Goal: Task Accomplishment & Management: Manage account settings

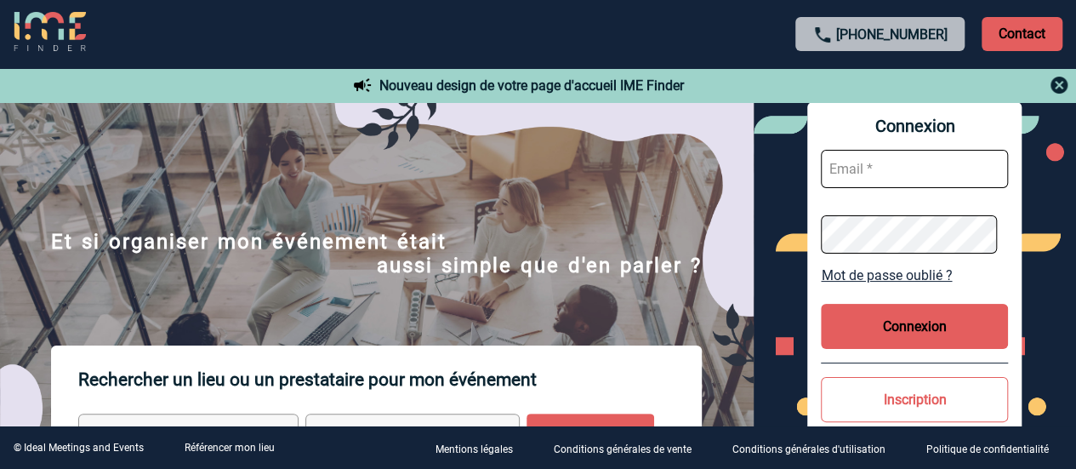
scroll to position [24, 0]
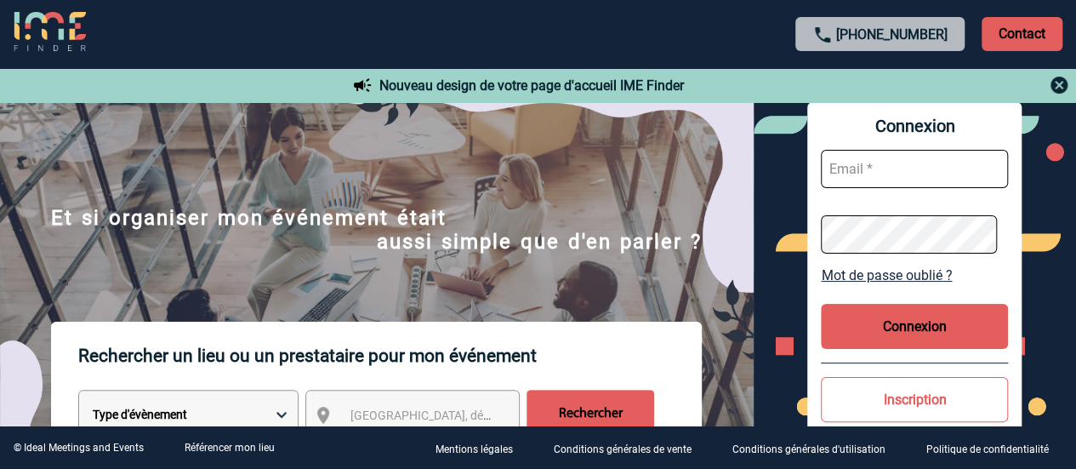
click at [953, 156] on input "text" at bounding box center [914, 169] width 187 height 38
click at [894, 184] on input "text" at bounding box center [914, 169] width 187 height 38
paste input "evenementiel@fugafamily.com"
type input "evenementiel@fugafamily.com"
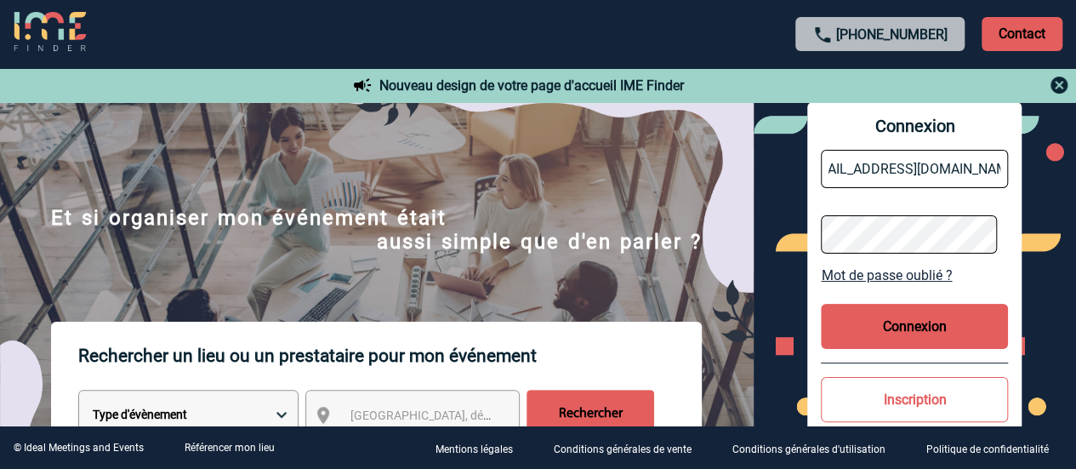
scroll to position [0, 0]
click at [915, 330] on button "Connexion" at bounding box center [914, 326] width 187 height 45
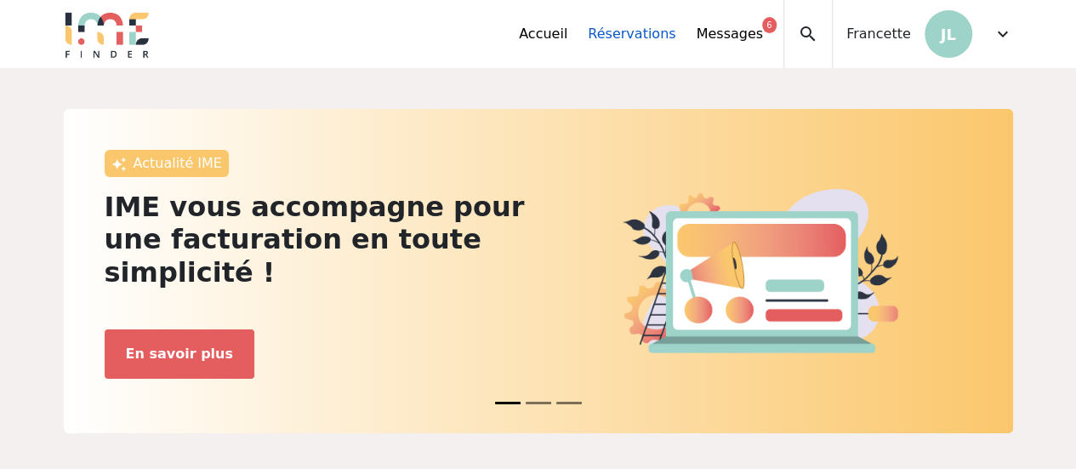
click at [659, 31] on link "Réservations" at bounding box center [632, 34] width 88 height 20
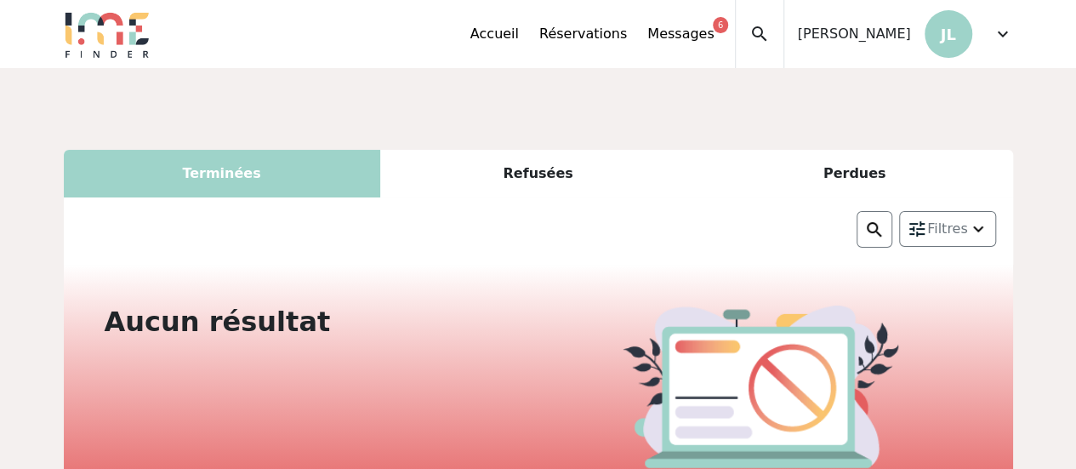
click at [887, 28] on span "Francette" at bounding box center [854, 34] width 113 height 20
click at [519, 30] on link "Accueil" at bounding box center [495, 34] width 48 height 20
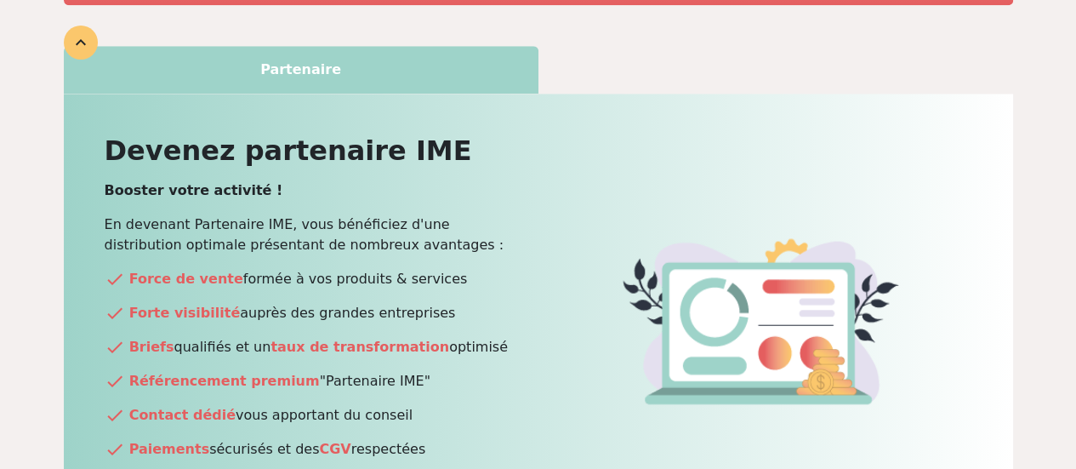
scroll to position [984, 0]
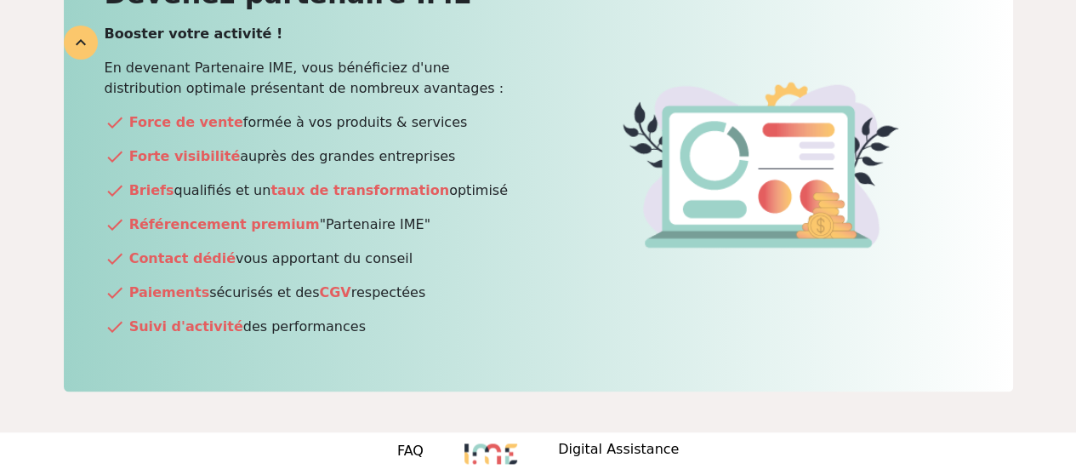
drag, startPoint x: 568, startPoint y: 100, endPoint x: 1001, endPoint y: 130, distance: 434.1
click at [1001, 130] on div "Devenez partenaire IME Booster votre activité ! En devenant Partenaire IME, vou…" at bounding box center [539, 164] width 950 height 454
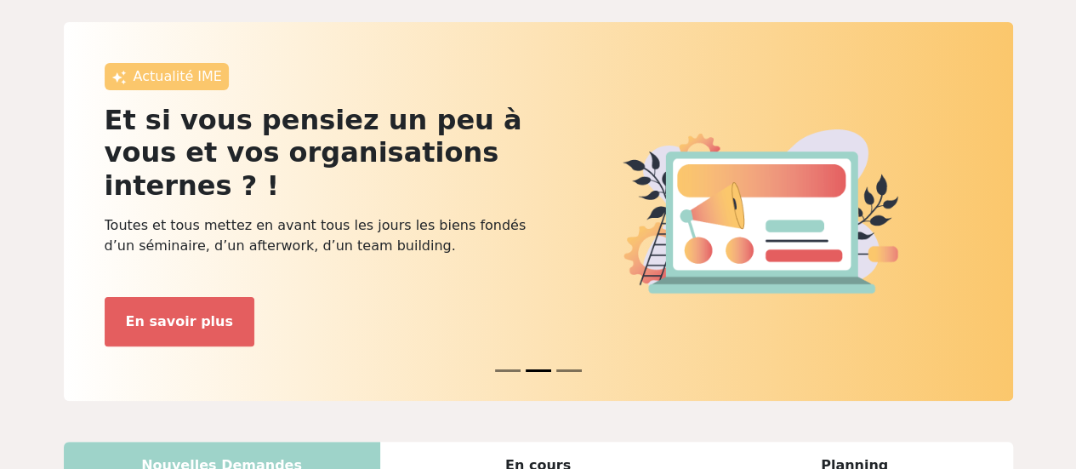
scroll to position [20, 0]
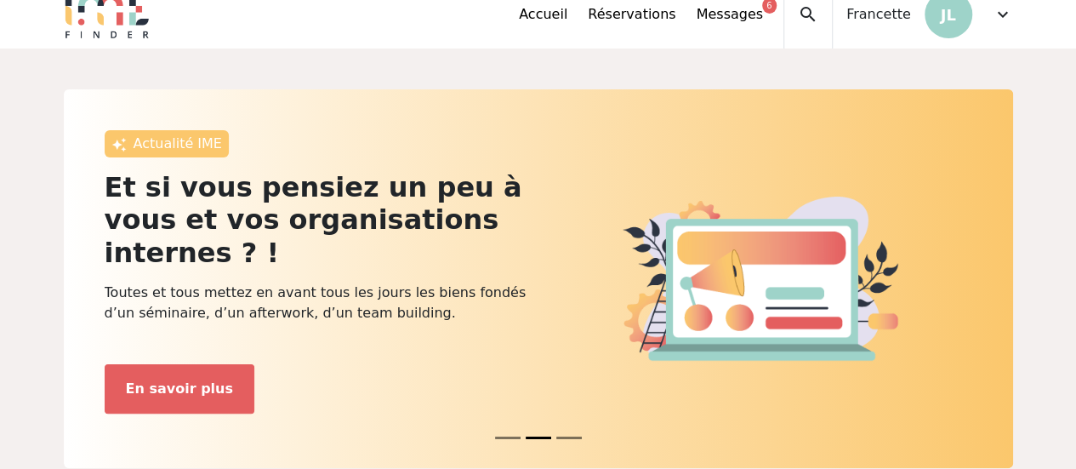
click at [989, 16] on div "Accueil Réservations Messages 6 Accès autres comptes Mes données personnelles D…" at bounding box center [765, 14] width 493 height 68
click at [999, 18] on span "expand_more" at bounding box center [1003, 14] width 20 height 20
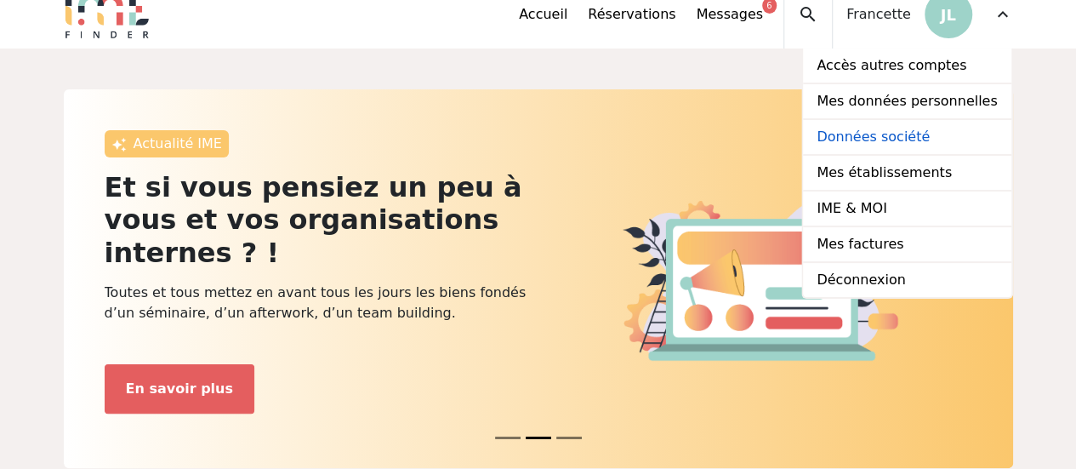
click at [967, 128] on link "Données société" at bounding box center [907, 138] width 208 height 36
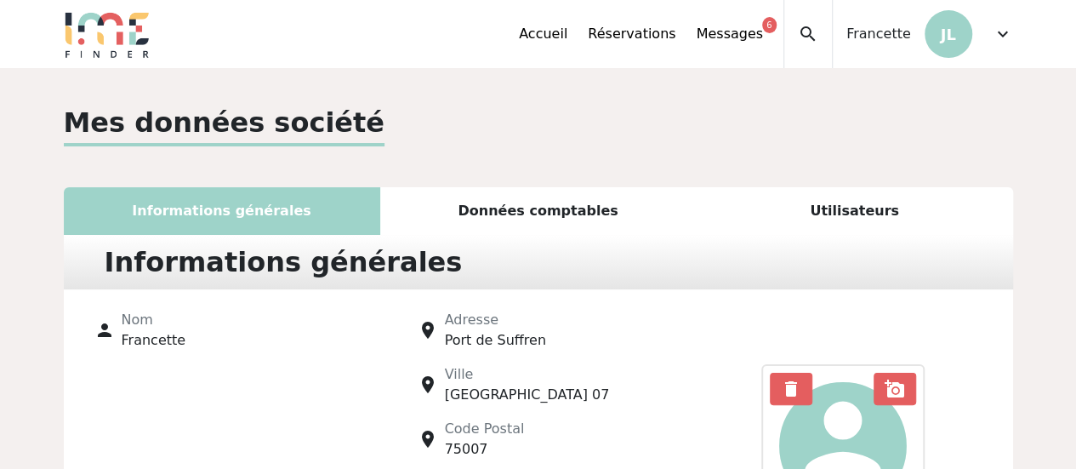
click at [993, 29] on span "expand_more" at bounding box center [1003, 34] width 20 height 20
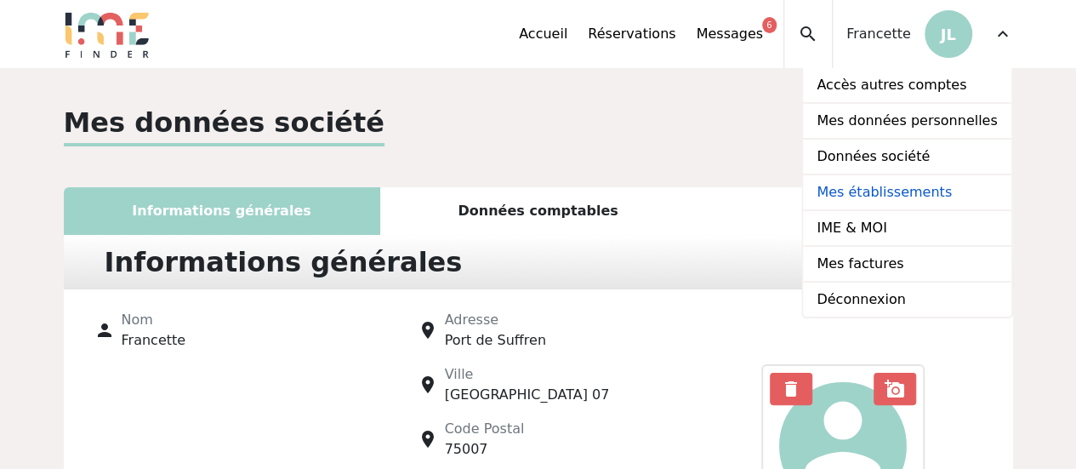
click at [882, 193] on link "Mes établissements" at bounding box center [907, 193] width 208 height 36
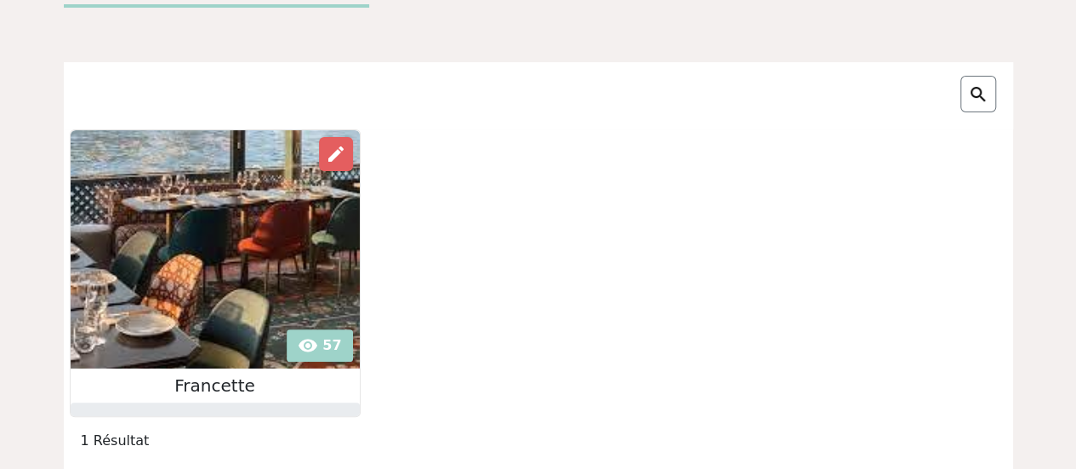
scroll to position [110, 0]
